Goal: Transaction & Acquisition: Purchase product/service

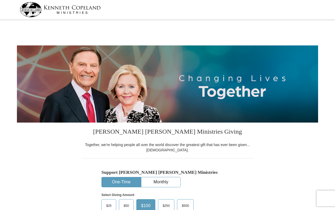
select select "MN"
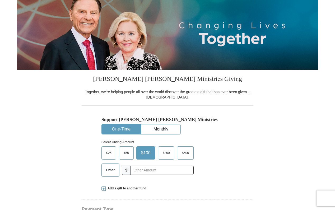
click at [107, 172] on span "Other" at bounding box center [110, 170] width 14 height 8
click at [0, 0] on input "Other" at bounding box center [0, 0] width 0 height 0
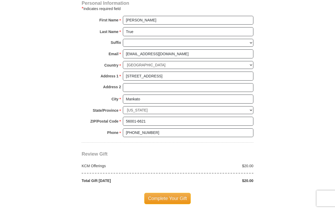
scroll to position [369, 0]
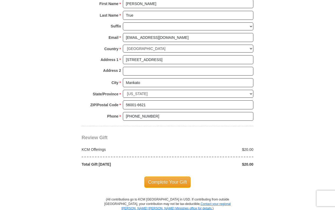
type input "20"
click at [179, 179] on span "Complete Your Gift" at bounding box center [167, 181] width 47 height 11
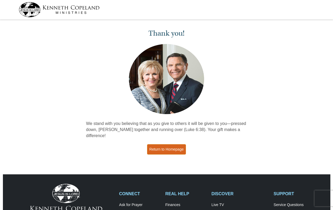
click at [172, 144] on link "Return to Homepage" at bounding box center [166, 149] width 39 height 10
